Goal: Transaction & Acquisition: Register for event/course

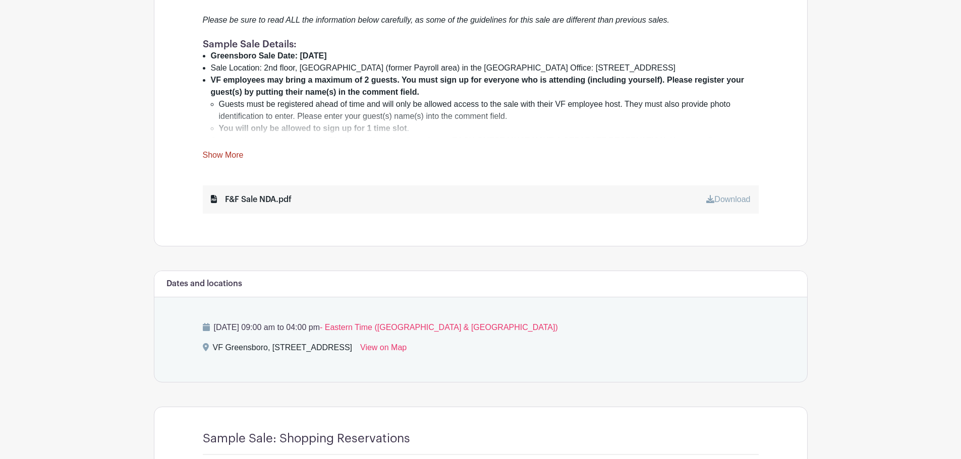
scroll to position [403, 0]
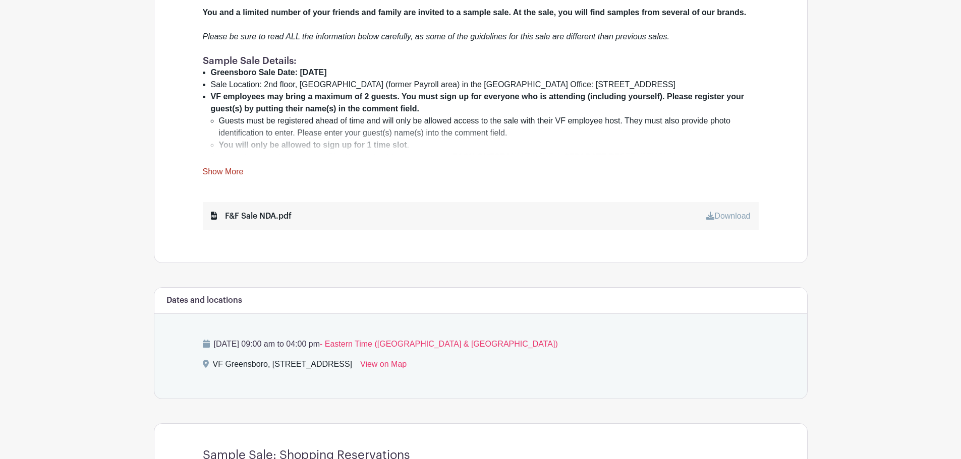
drag, startPoint x: 240, startPoint y: 172, endPoint x: 311, endPoint y: 181, distance: 71.6
click at [240, 172] on link "Show More" at bounding box center [223, 173] width 41 height 13
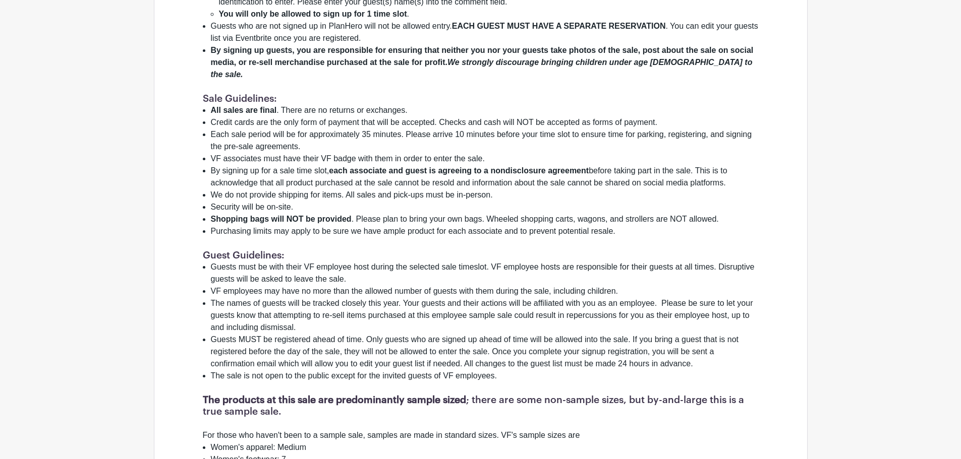
scroll to position [706, 0]
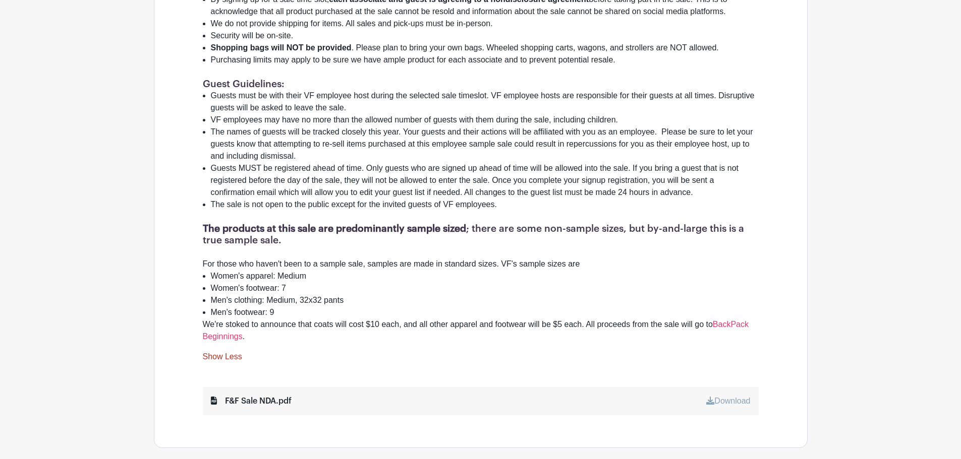
click at [713, 397] on link "Download" at bounding box center [728, 401] width 44 height 9
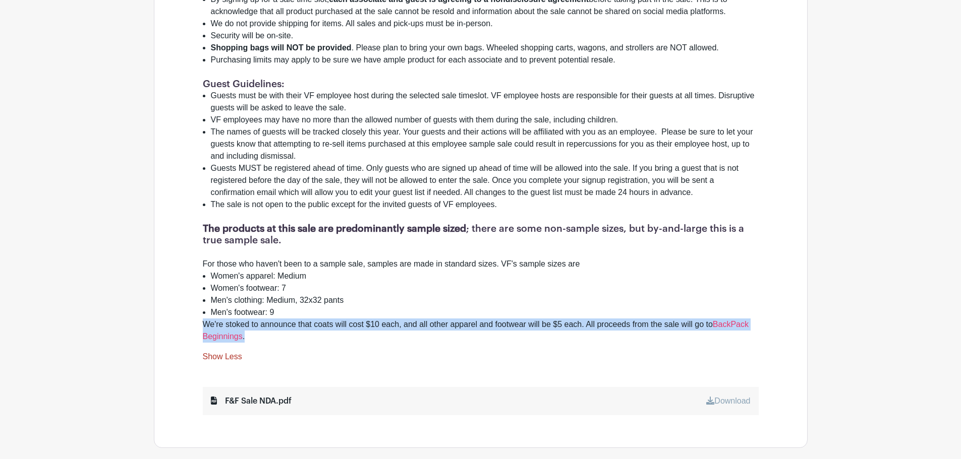
drag, startPoint x: 404, startPoint y: 320, endPoint x: 411, endPoint y: 340, distance: 20.9
click at [403, 305] on div "You and a limited number of your friends and family are invited to a sample sal…" at bounding box center [481, 23] width 556 height 639
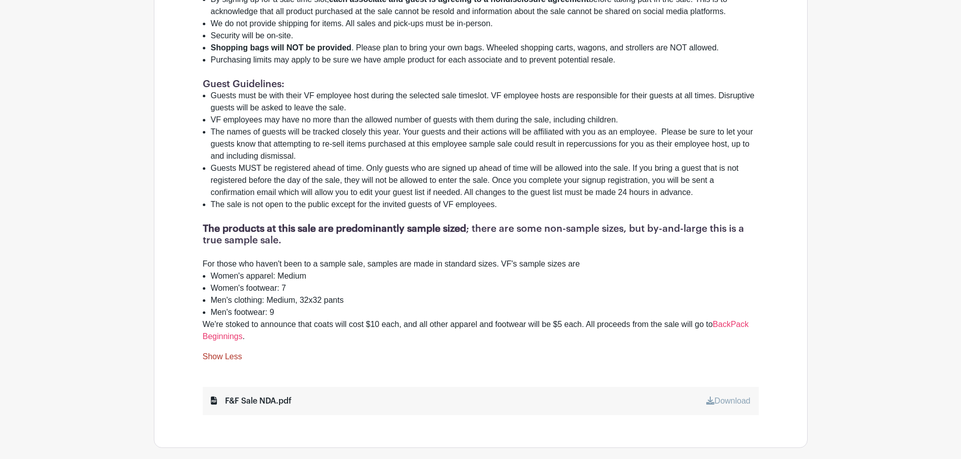
click at [513, 335] on div "You and a limited number of your friends and family are invited to a sample sal…" at bounding box center [481, 33] width 556 height 659
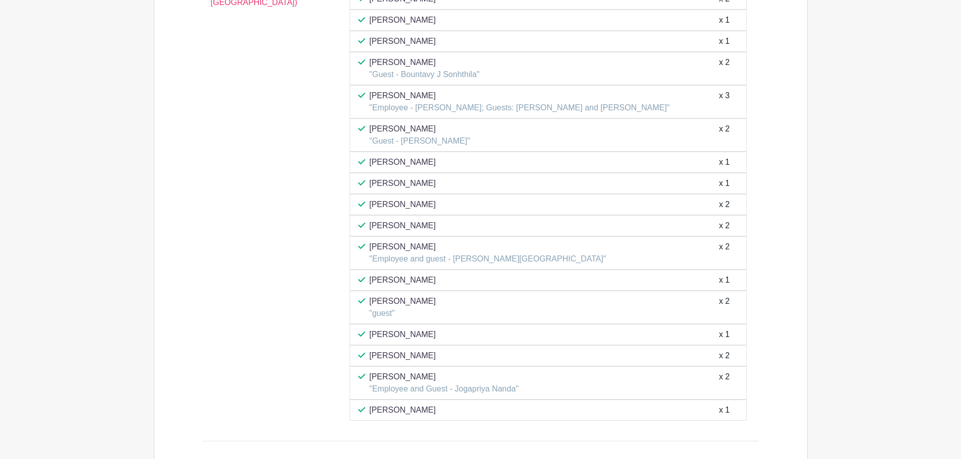
scroll to position [3682, 0]
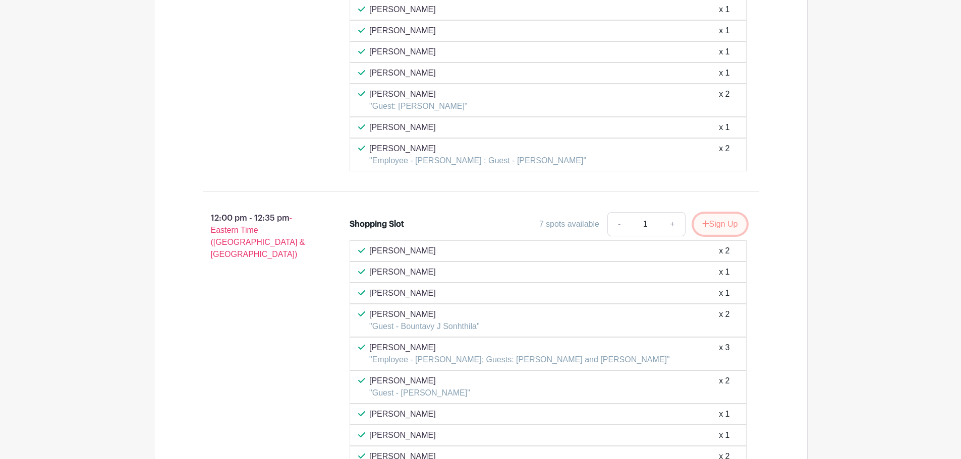
click at [706, 217] on button "Sign Up" at bounding box center [720, 224] width 53 height 21
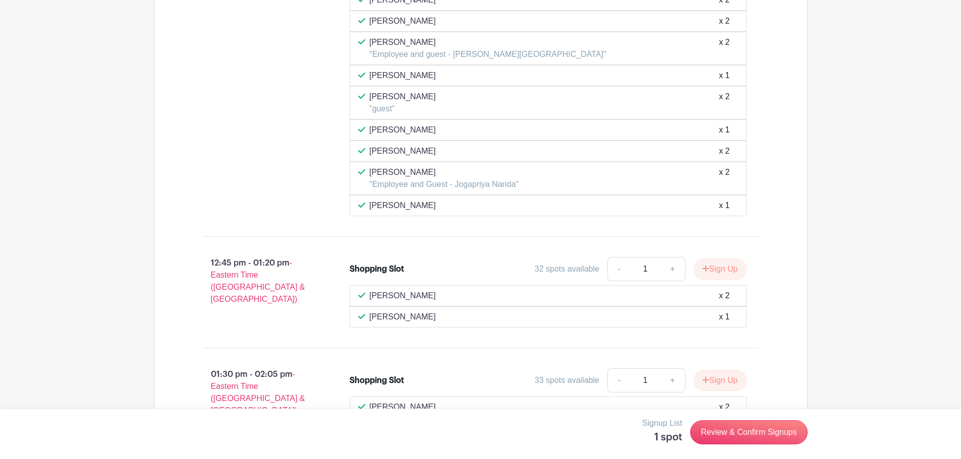
scroll to position [4136, 0]
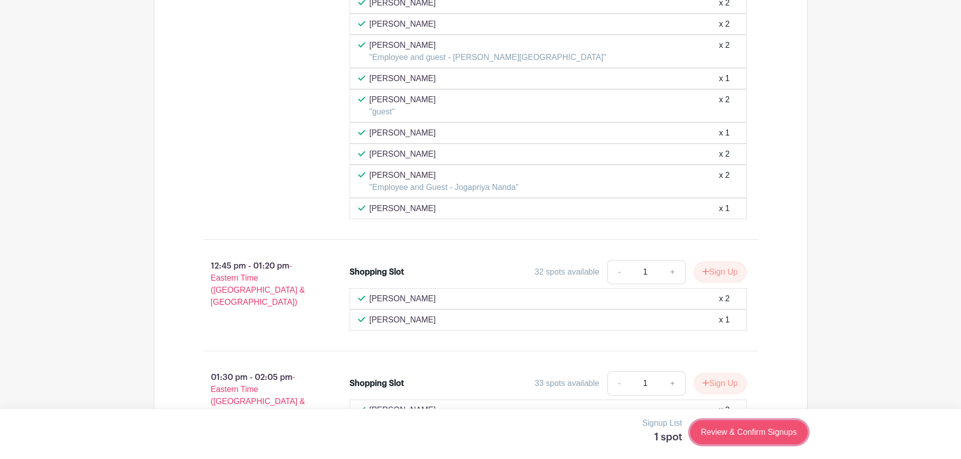
click at [731, 430] on link "Review & Confirm Signups" at bounding box center [748, 433] width 117 height 24
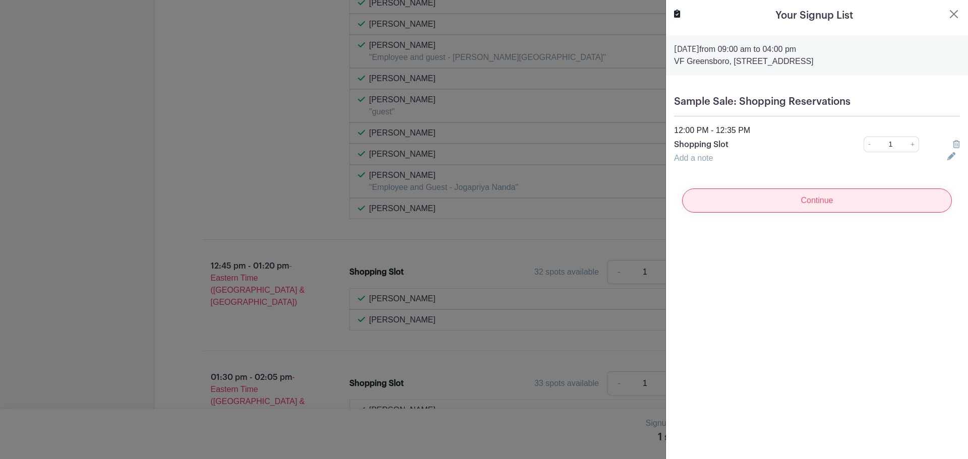
click at [776, 201] on input "Continue" at bounding box center [817, 201] width 270 height 24
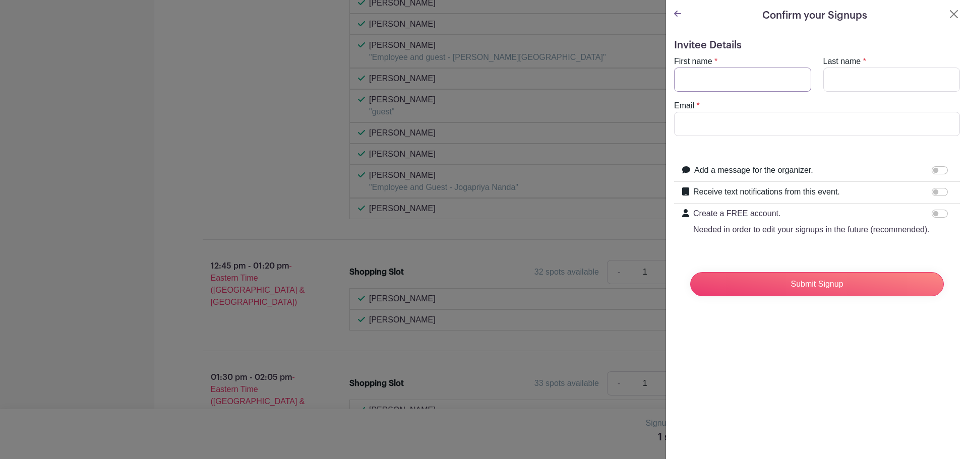
click at [755, 76] on input "First name" at bounding box center [742, 80] width 137 height 24
type input "Elgin"
type input "Yu"
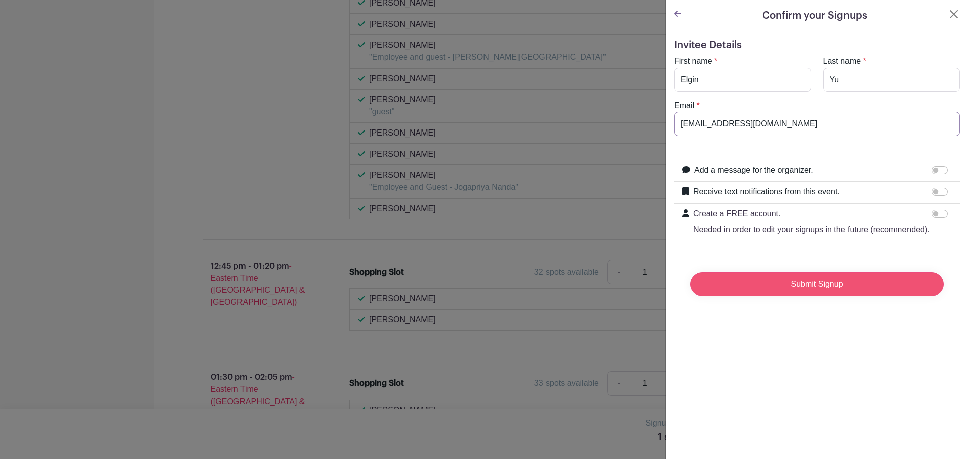
type input "[EMAIL_ADDRESS][DOMAIN_NAME]"
click at [804, 295] on input "Submit Signup" at bounding box center [817, 284] width 254 height 24
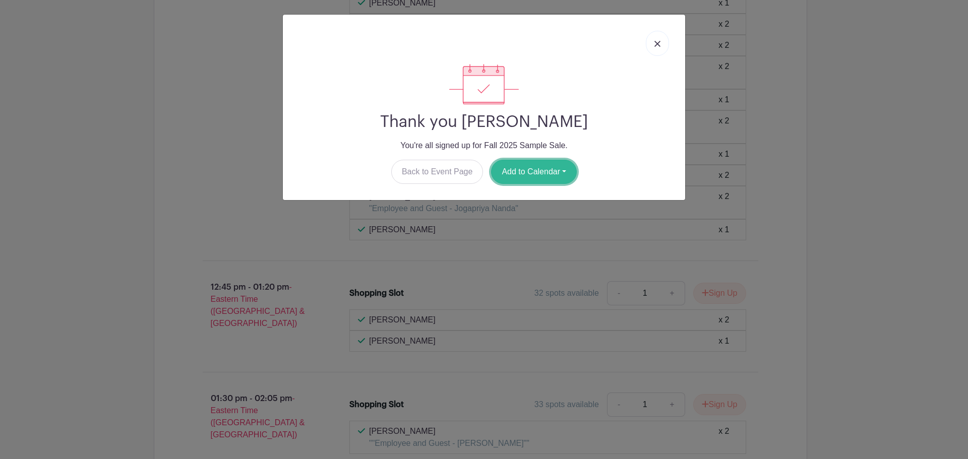
click at [551, 176] on button "Add to Calendar" at bounding box center [534, 172] width 86 height 24
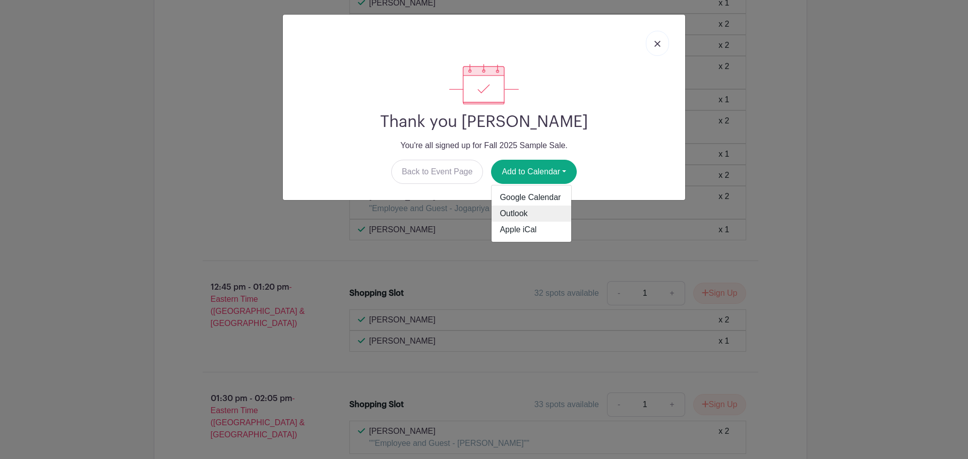
click at [550, 213] on link "Outlook" at bounding box center [532, 214] width 80 height 16
drag, startPoint x: 654, startPoint y: 42, endPoint x: 671, endPoint y: 65, distance: 28.4
click at [654, 42] on link at bounding box center [657, 43] width 23 height 25
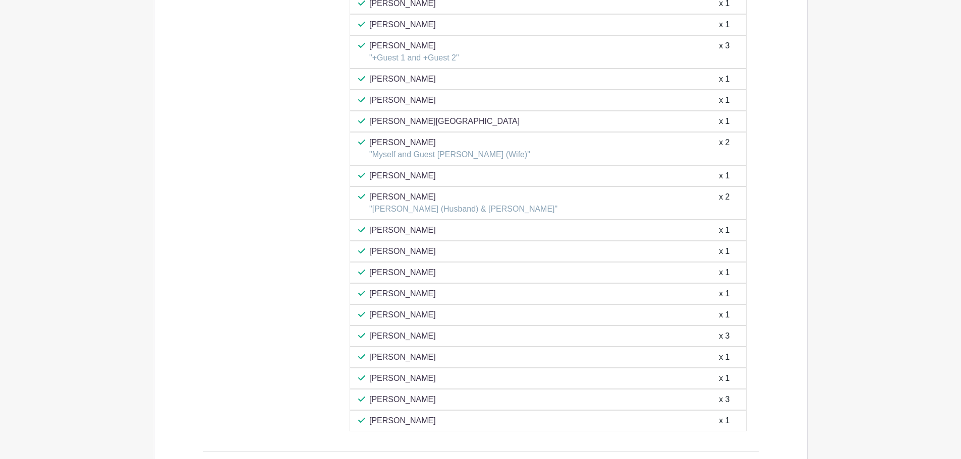
scroll to position [1564, 0]
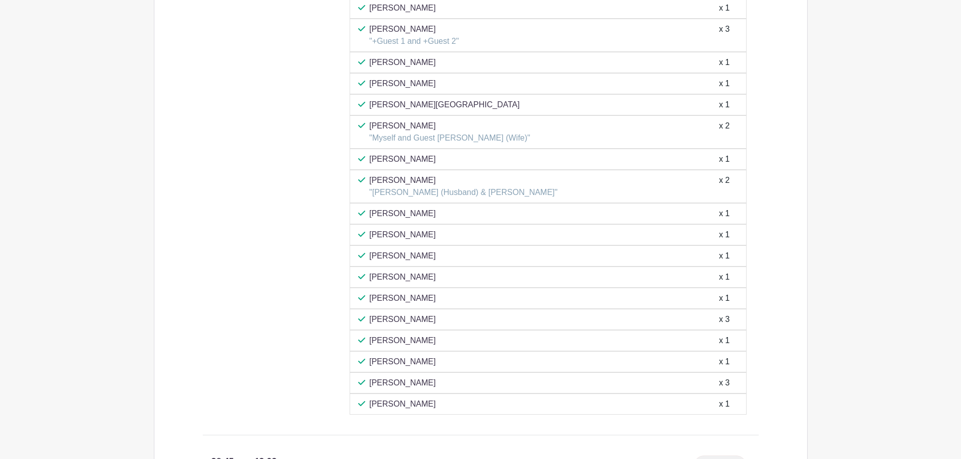
click at [323, 317] on div "09:00 am - 09:35 am - Eastern Time ([GEOGRAPHIC_DATA] & [GEOGRAPHIC_DATA])" at bounding box center [260, 113] width 147 height 611
